Goal: Information Seeking & Learning: Learn about a topic

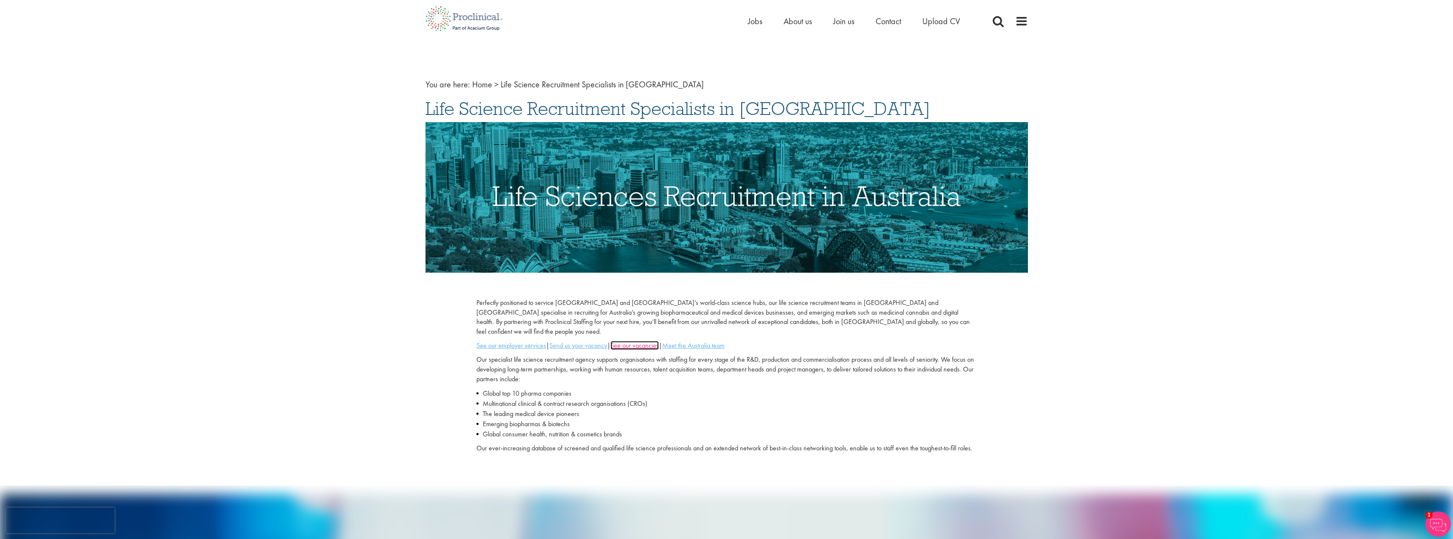
click at [650, 341] on u "See our vacancies" at bounding box center [634, 345] width 48 height 9
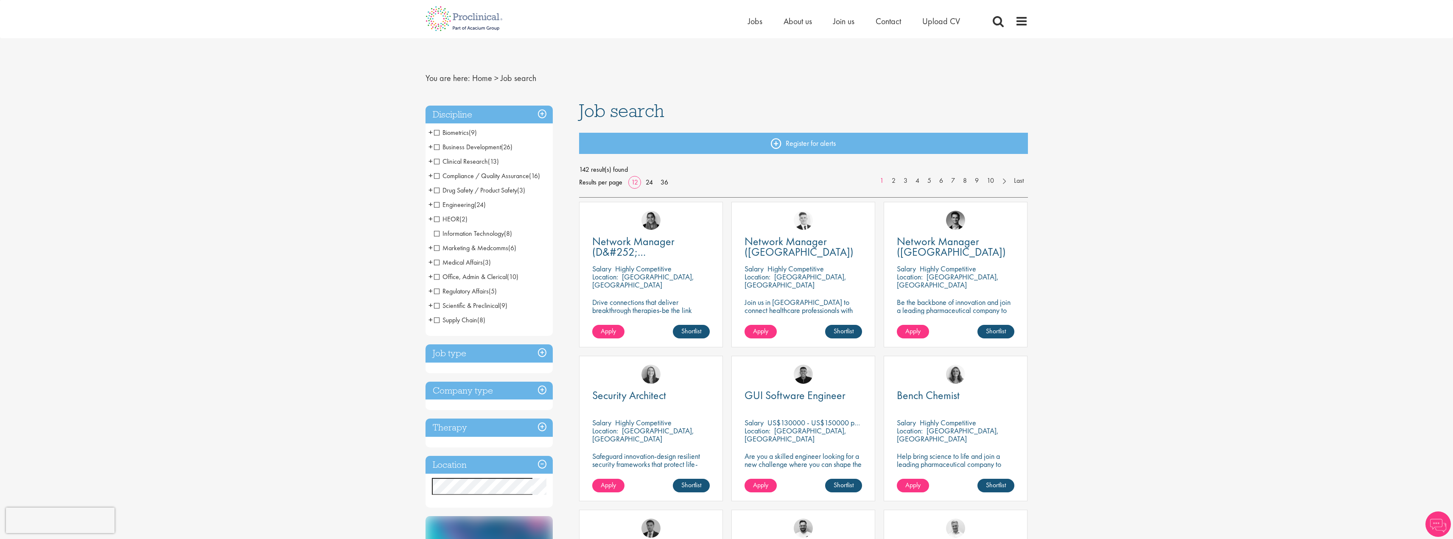
click at [435, 160] on span "Clinical Research" at bounding box center [461, 161] width 54 height 9
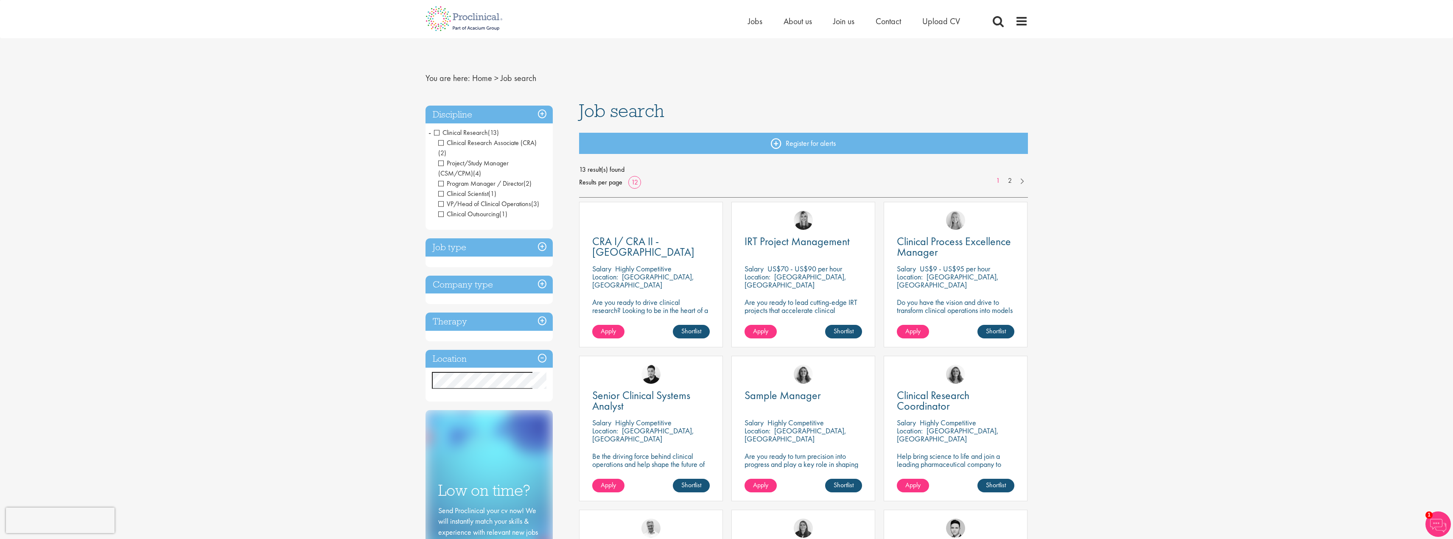
click at [431, 134] on li "Clinical Research (13) - + Clinical Research Associate (CRA) (2) Project/Study …" at bounding box center [488, 174] width 127 height 96
click at [430, 132] on span "-" at bounding box center [429, 132] width 3 height 13
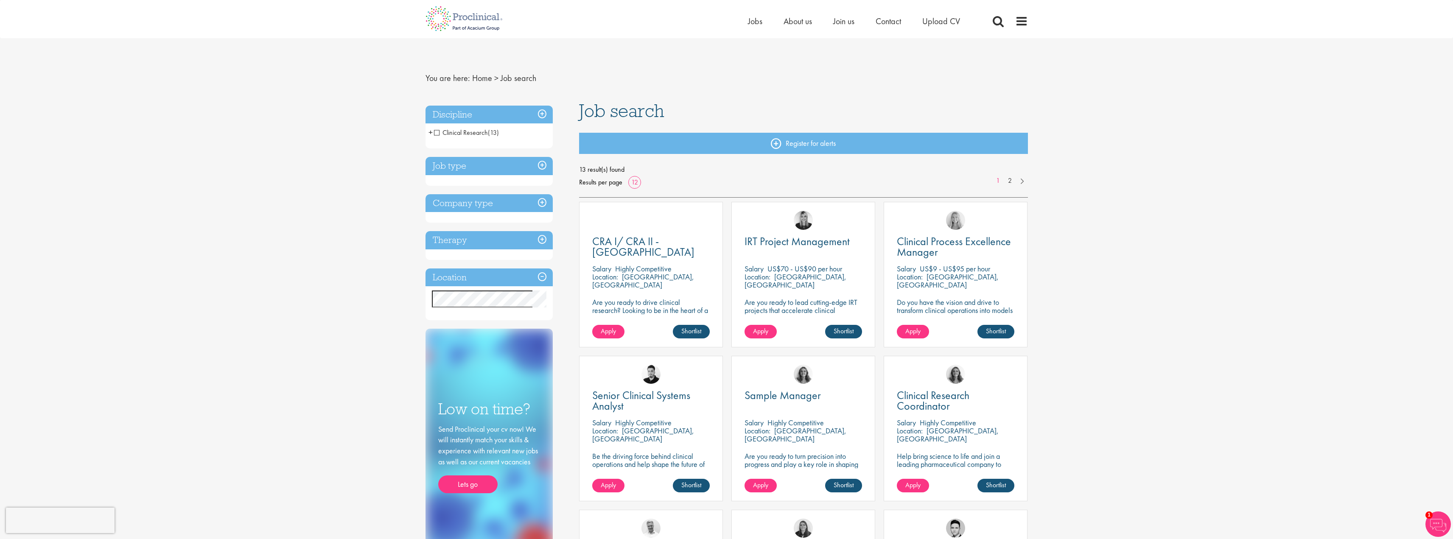
click at [428, 132] on span "+" at bounding box center [430, 132] width 4 height 13
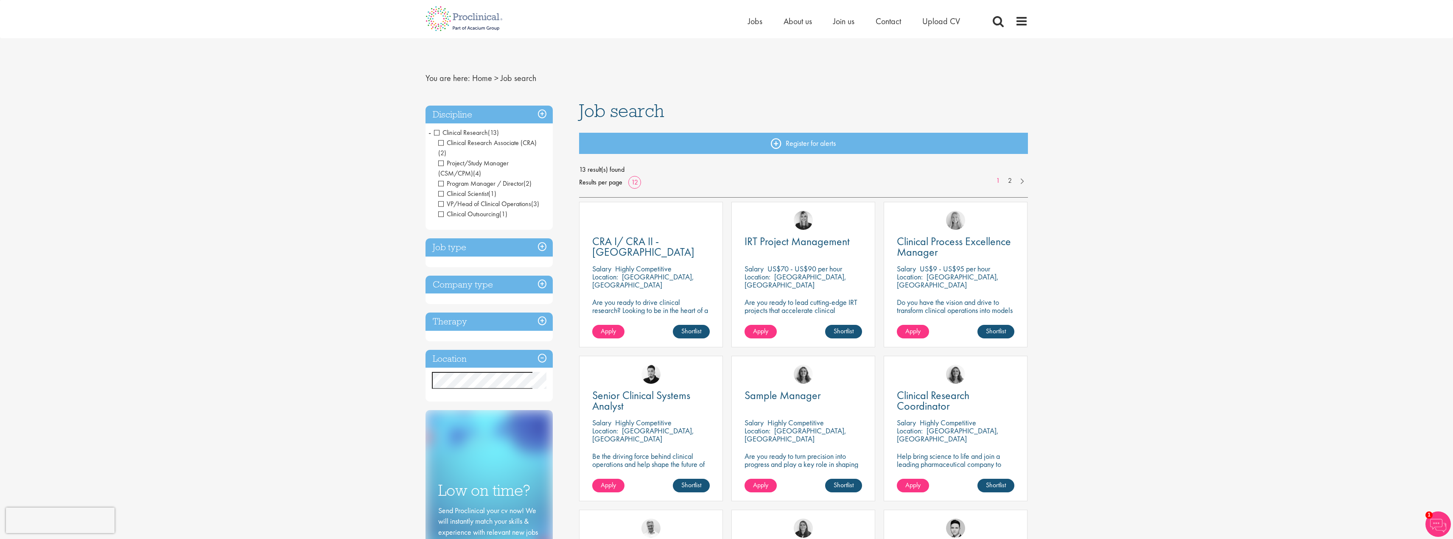
click at [438, 132] on span "Clinical Research" at bounding box center [461, 132] width 54 height 9
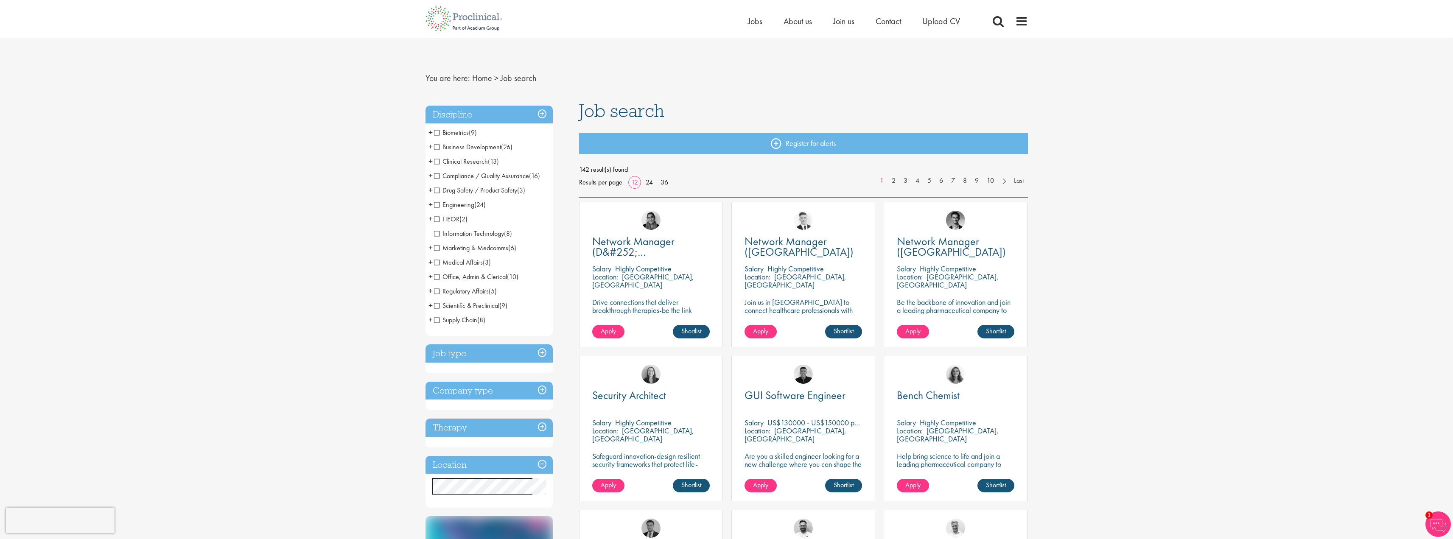
click at [439, 302] on span "Scientific & Preclinical" at bounding box center [466, 305] width 65 height 9
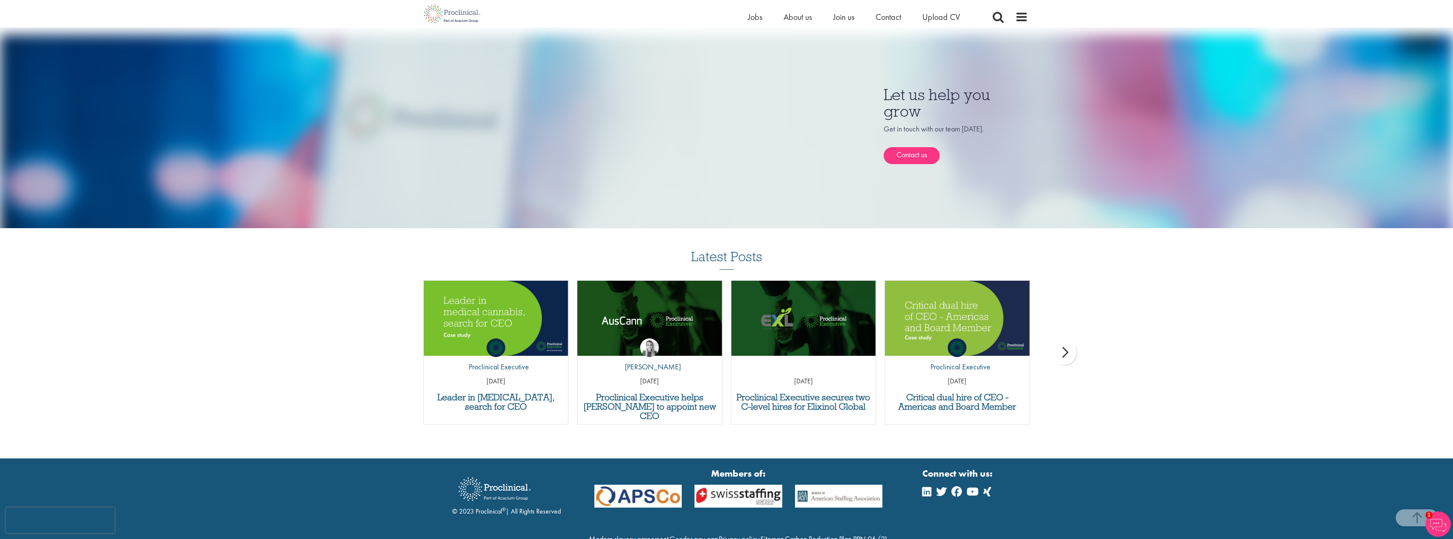
scroll to position [493, 0]
